Goal: Task Accomplishment & Management: Use online tool/utility

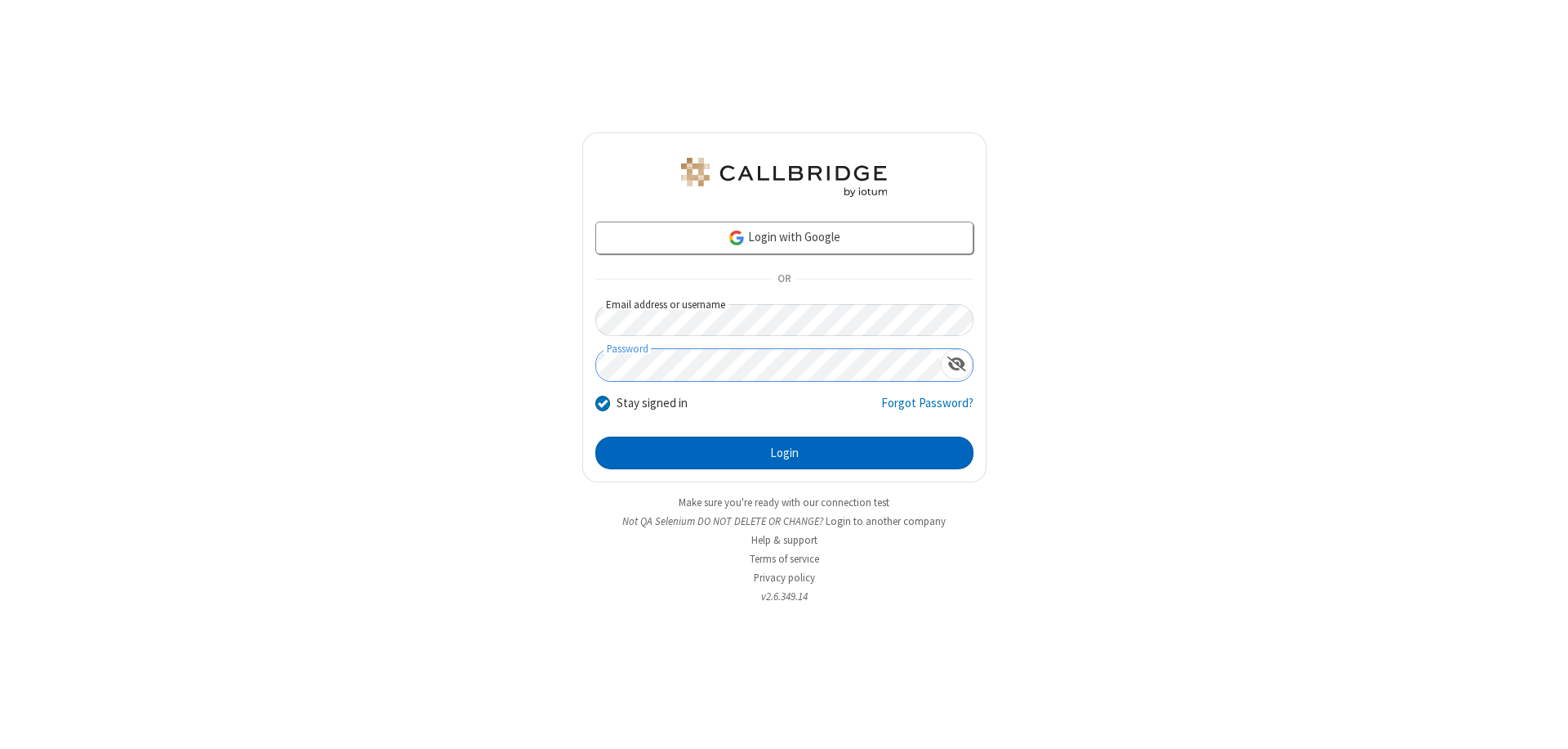
click at [784, 453] on button "Login" at bounding box center [784, 452] width 378 height 33
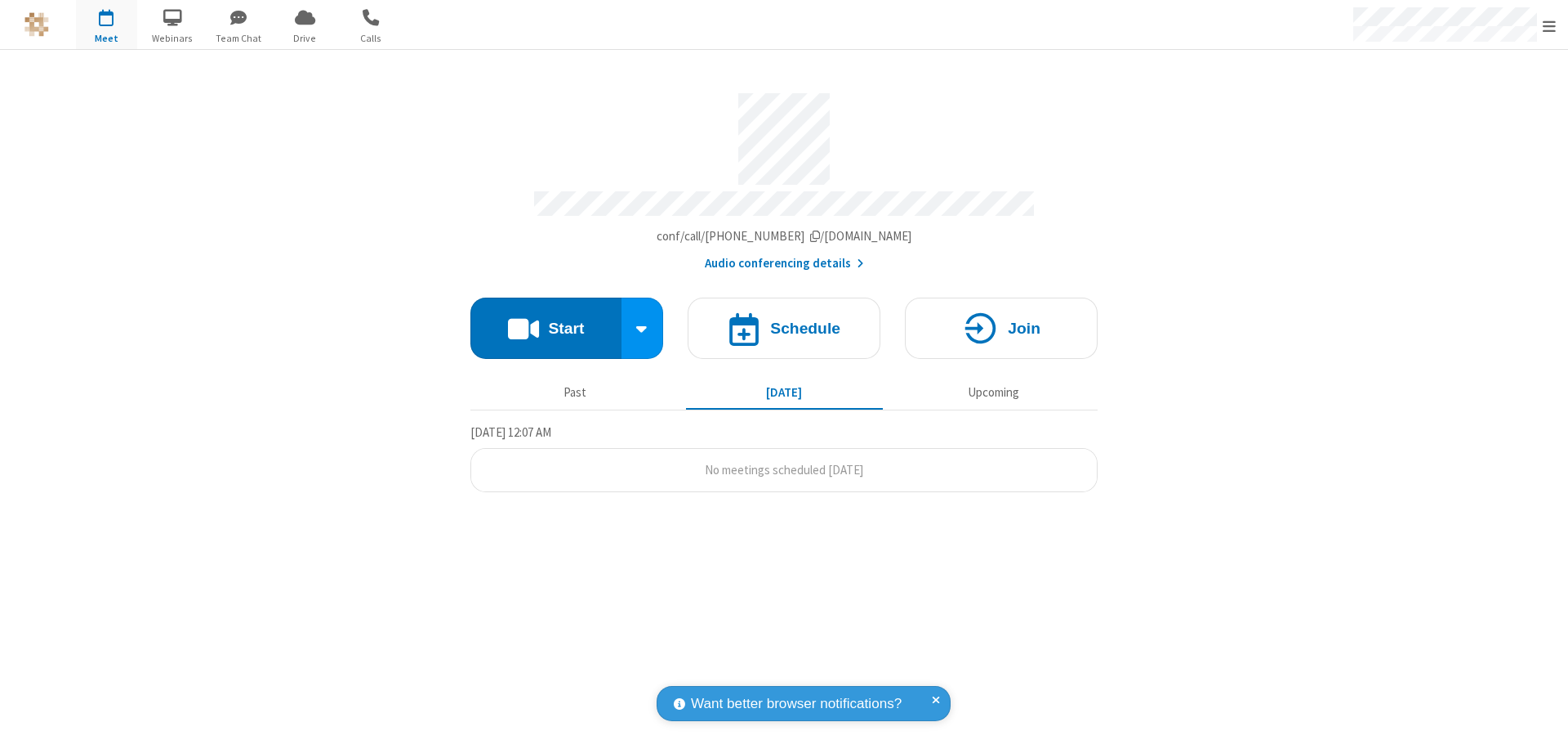
click at [545, 321] on button "Start" at bounding box center [546, 328] width 151 height 61
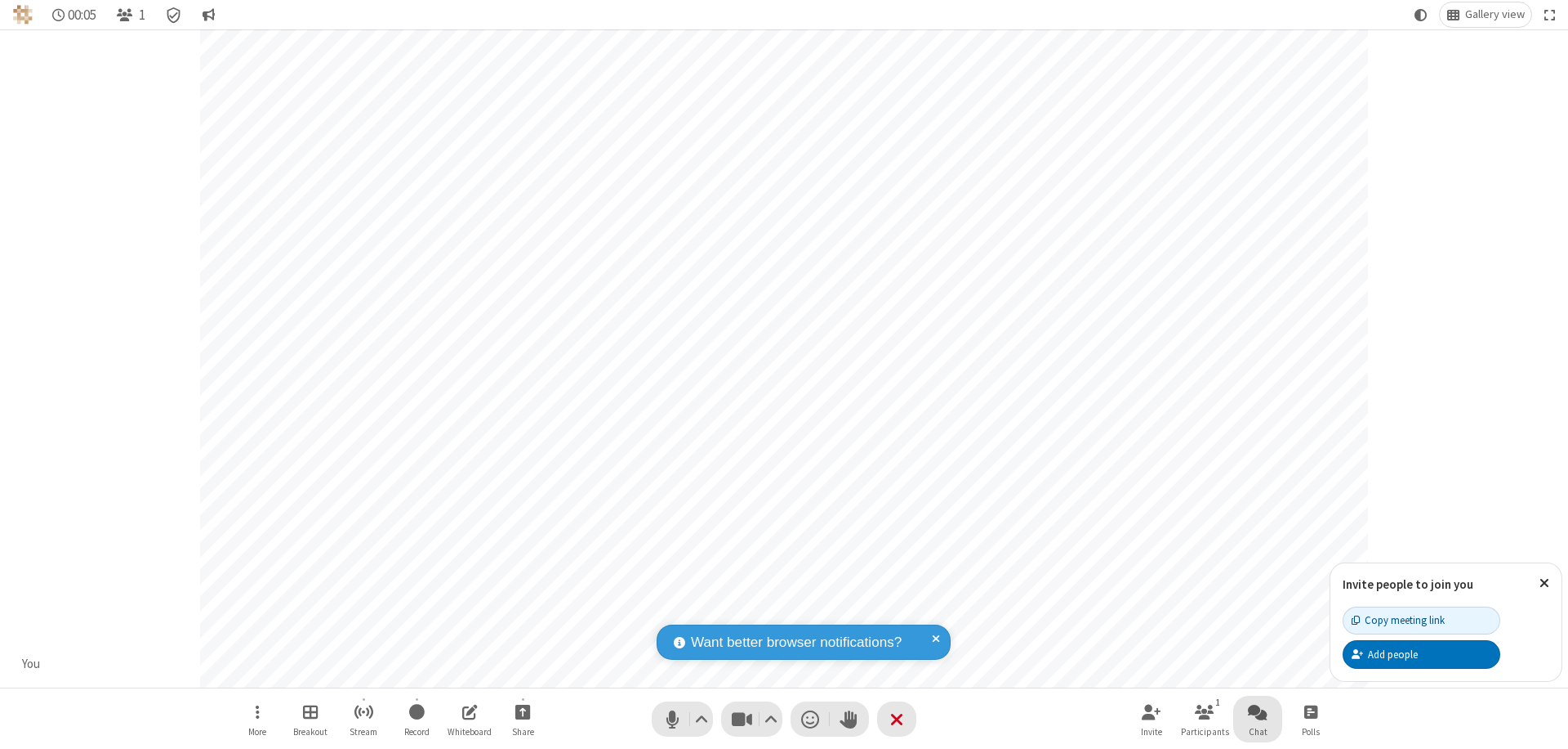
click at [1258, 711] on span "Open chat" at bounding box center [1257, 711] width 20 height 21
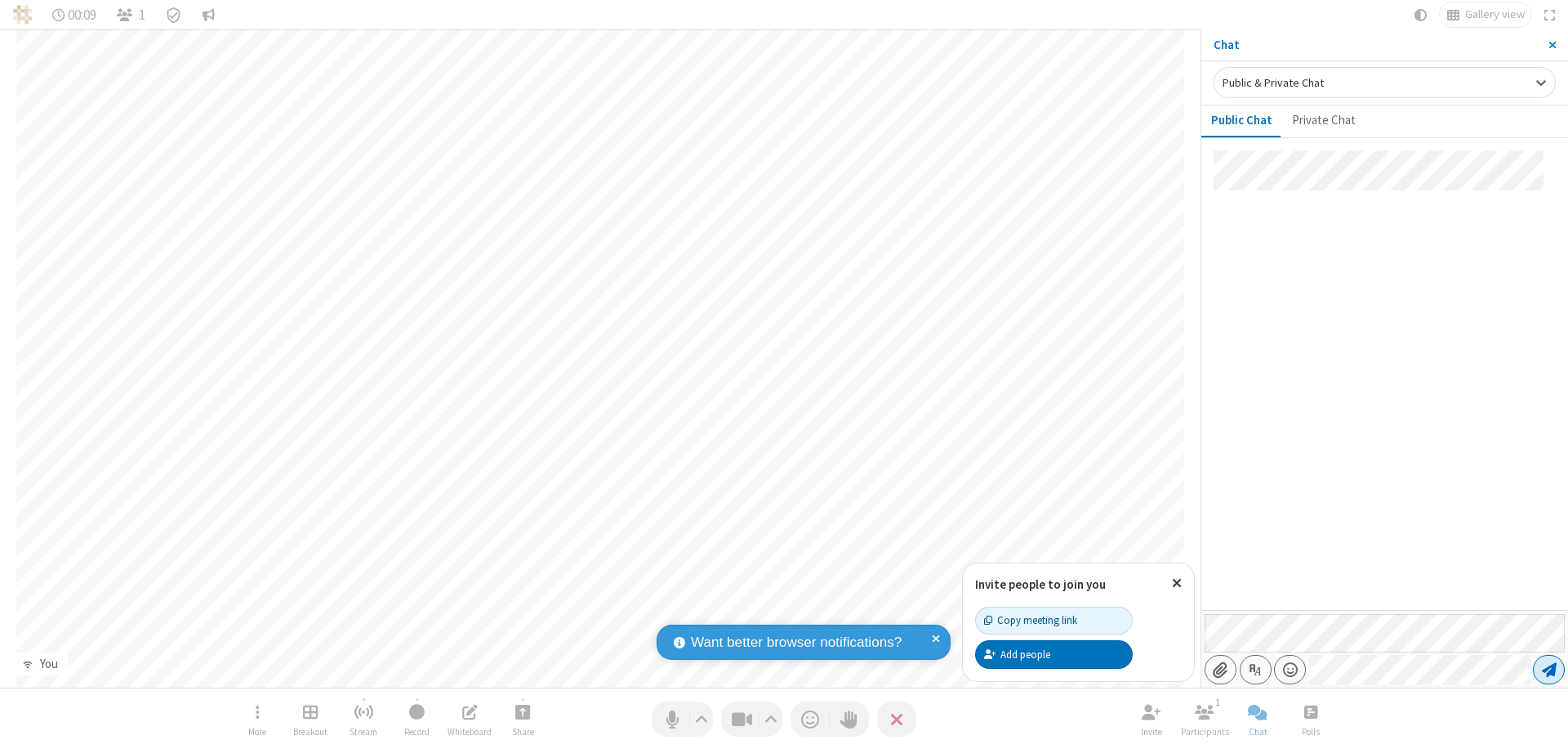
click at [1548, 670] on span "Send message" at bounding box center [1550, 669] width 15 height 16
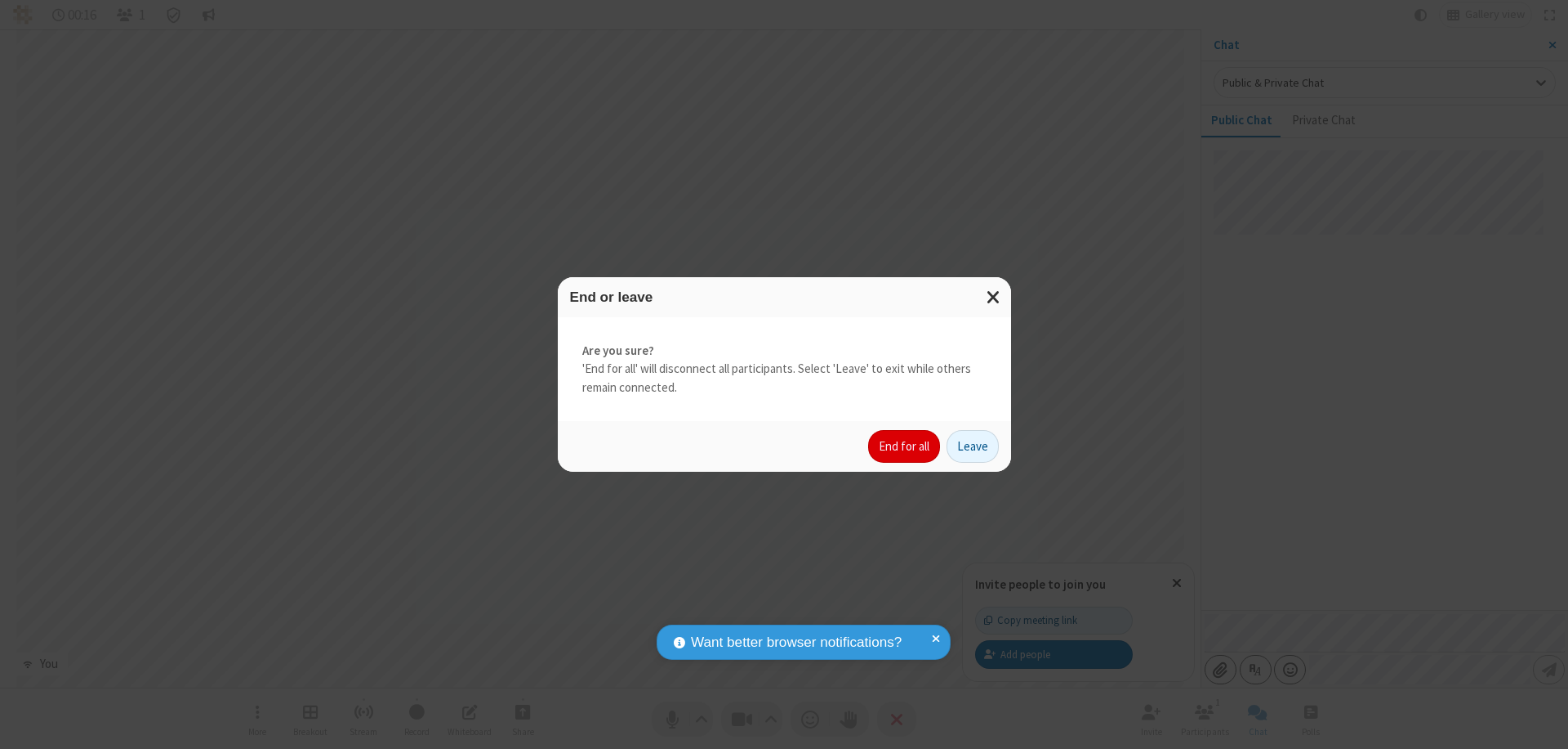
click at [905, 446] on button "End for all" at bounding box center [905, 446] width 72 height 33
